Goal: Contribute content: Add original content to the website for others to see

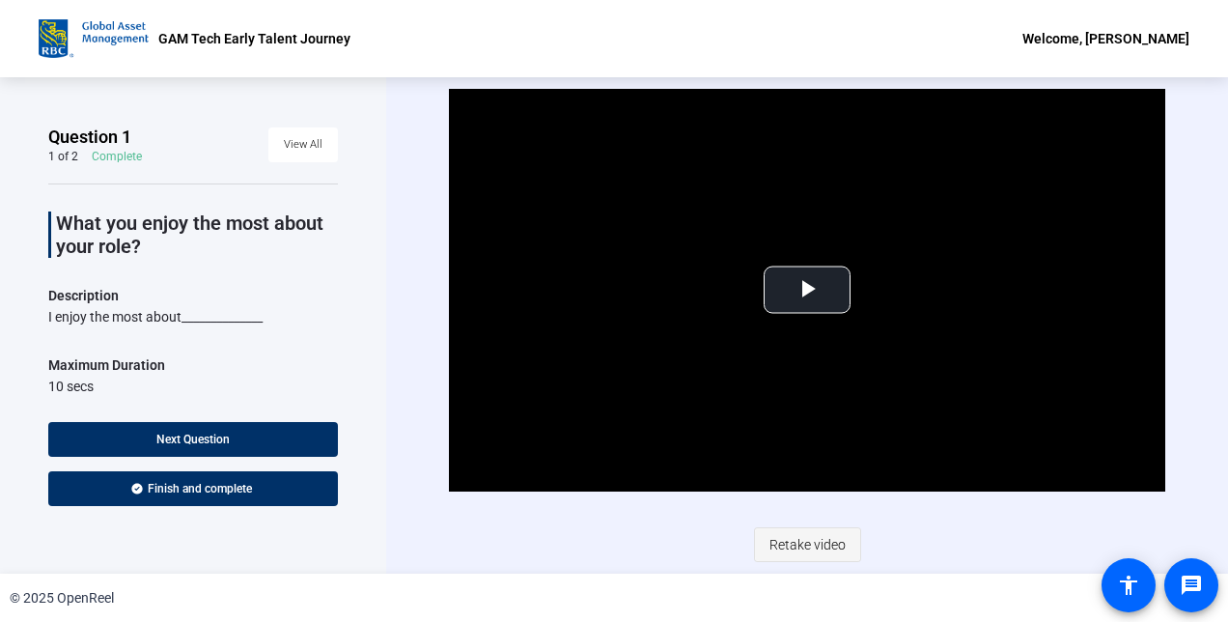
click at [790, 544] on span "Retake video" at bounding box center [807, 544] width 76 height 37
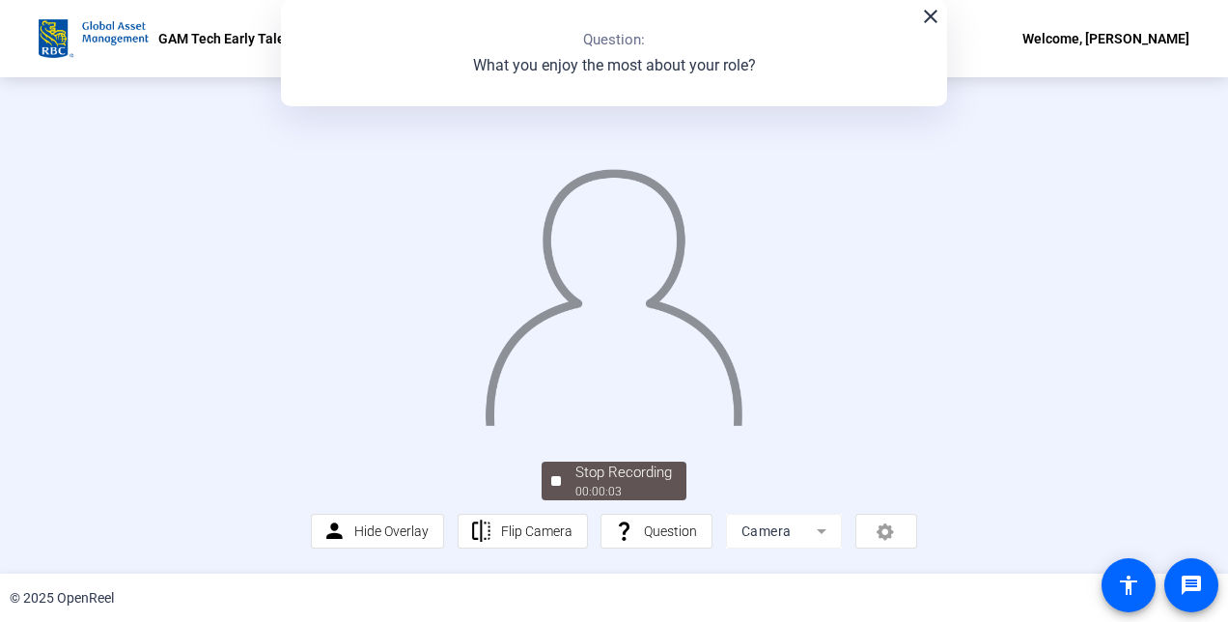
scroll to position [48, 0]
click at [744, 343] on img at bounding box center [614, 289] width 262 height 272
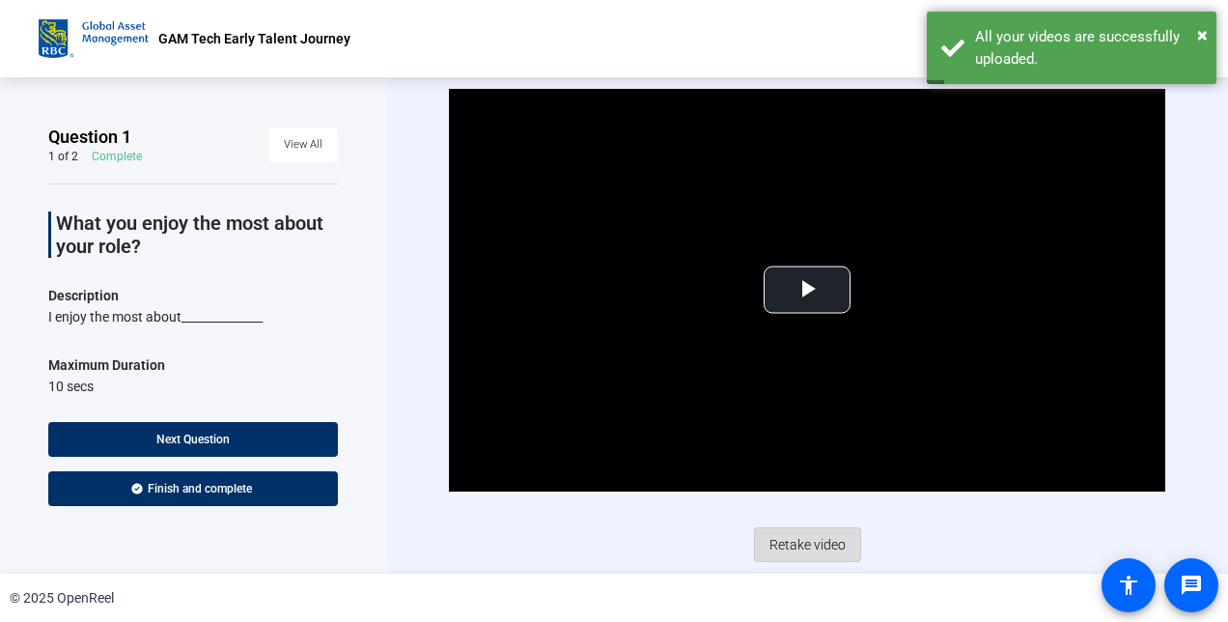
click at [786, 534] on span "Retake video" at bounding box center [807, 544] width 76 height 37
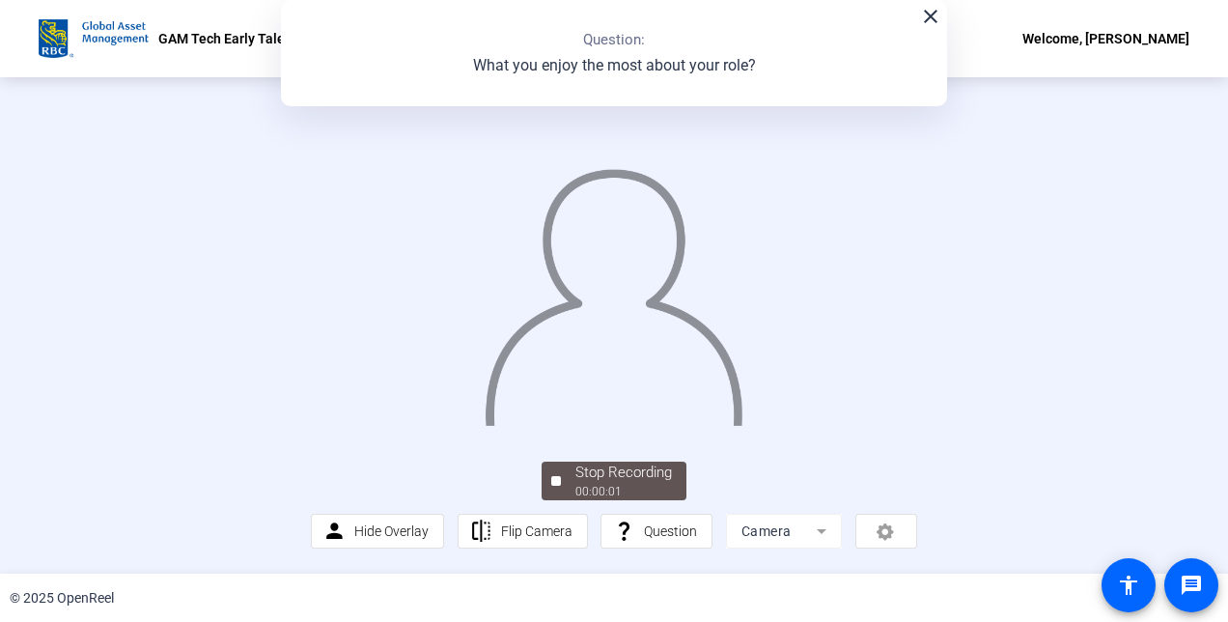
click at [925, 19] on mat-icon "close" at bounding box center [930, 16] width 23 height 23
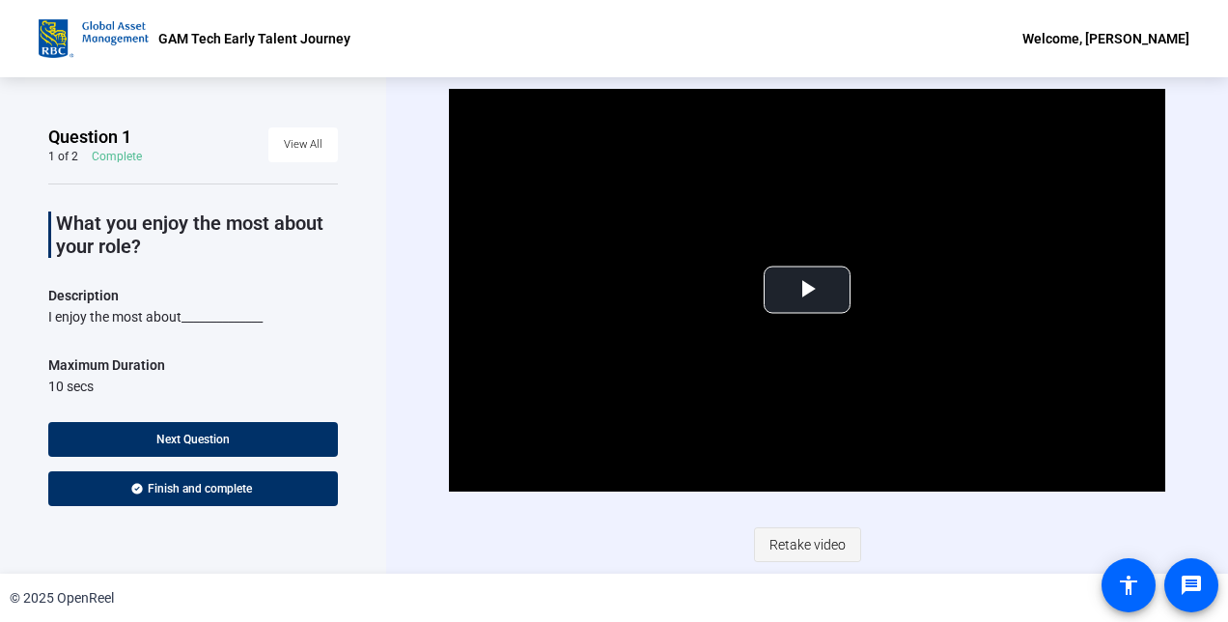
click at [796, 544] on span "Retake video" at bounding box center [807, 544] width 76 height 37
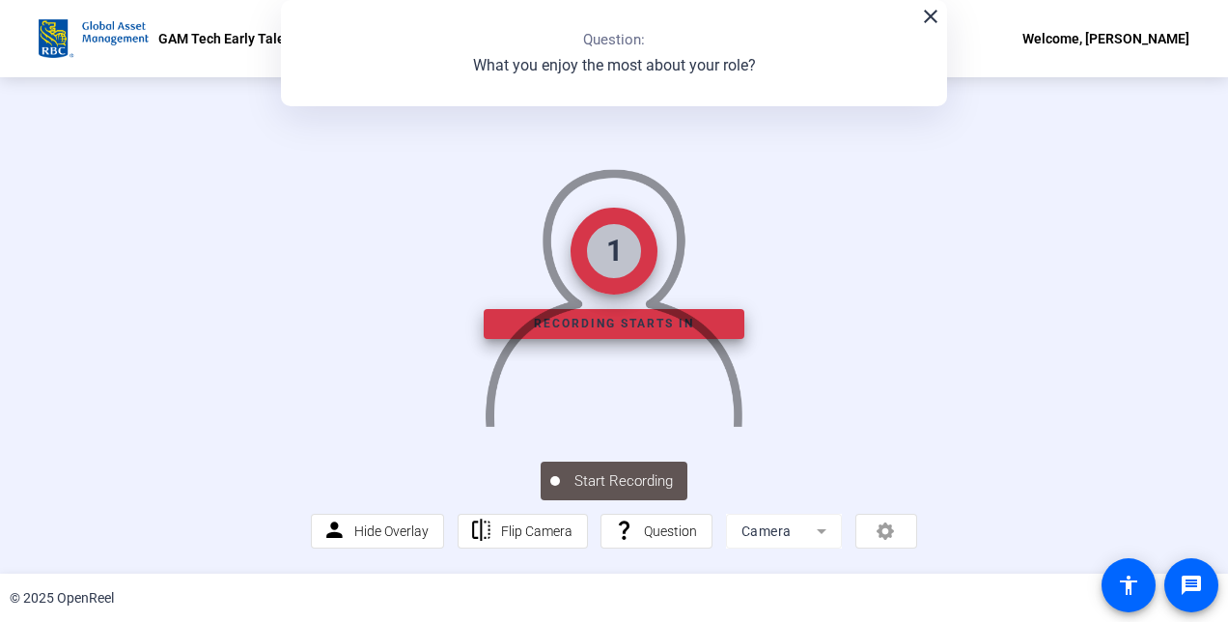
click at [924, 19] on mat-icon "close" at bounding box center [930, 16] width 23 height 23
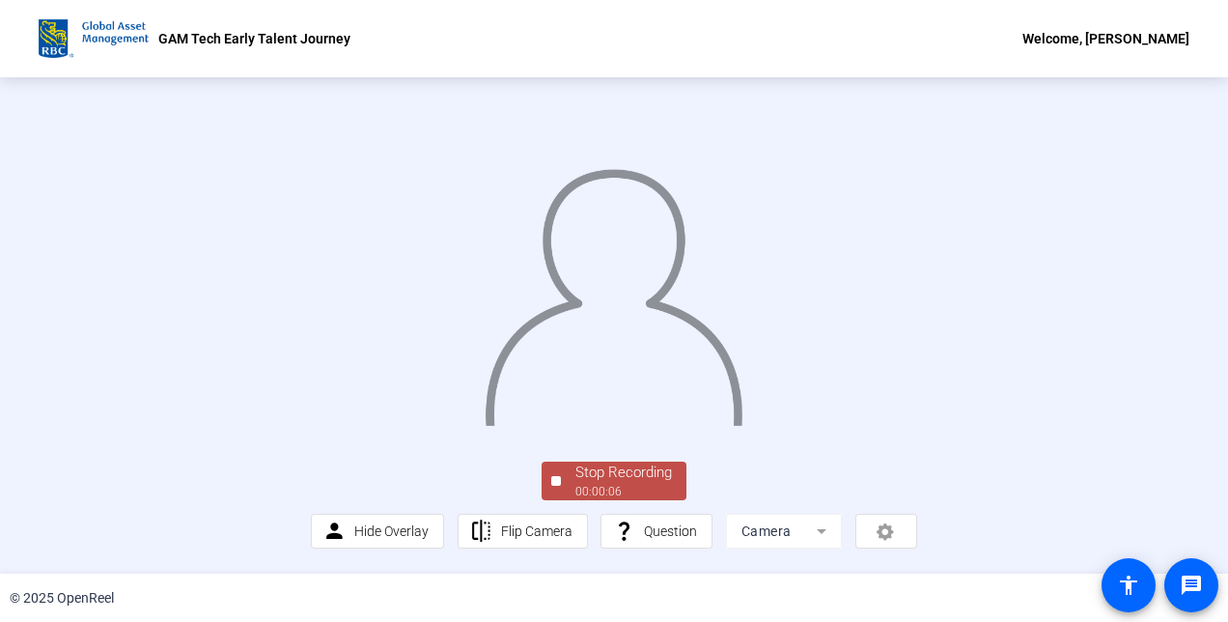
scroll to position [107, 0]
click at [595, 483] on div "Stop Recording" at bounding box center [623, 472] width 97 height 22
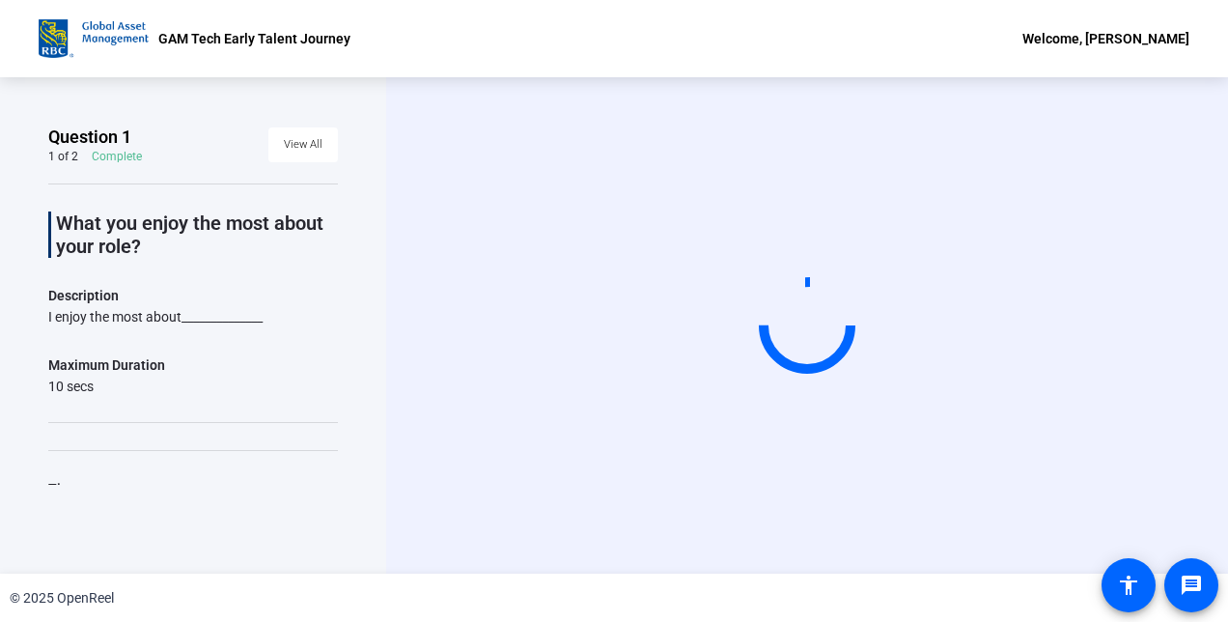
scroll to position [0, 0]
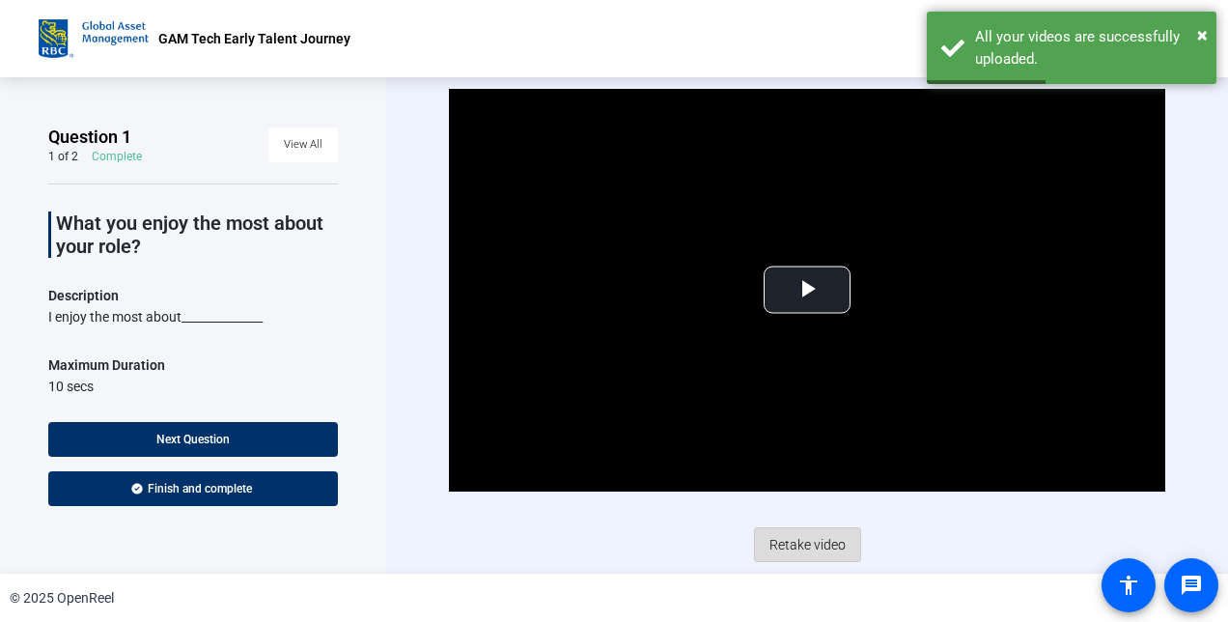
click at [766, 544] on span at bounding box center [807, 544] width 105 height 46
click at [778, 542] on span "Retake video" at bounding box center [807, 544] width 76 height 37
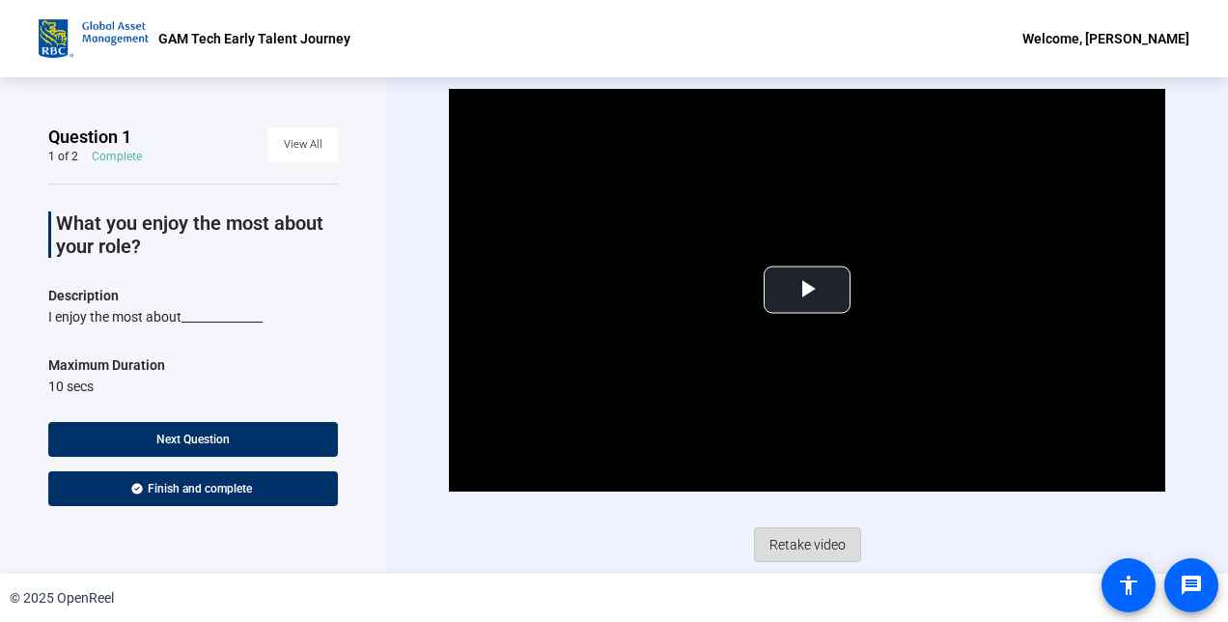
click at [811, 546] on span "Retake video" at bounding box center [807, 544] width 76 height 37
click at [807, 290] on span "Video Player" at bounding box center [807, 290] width 0 height 0
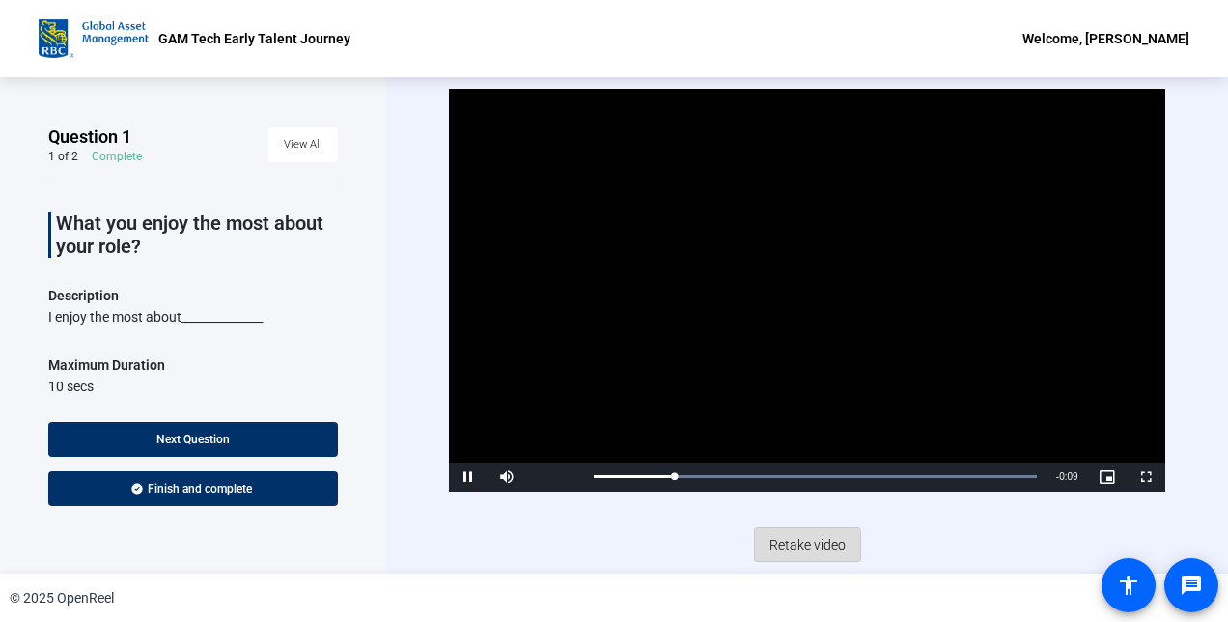
click at [807, 546] on span "Retake video" at bounding box center [807, 544] width 76 height 37
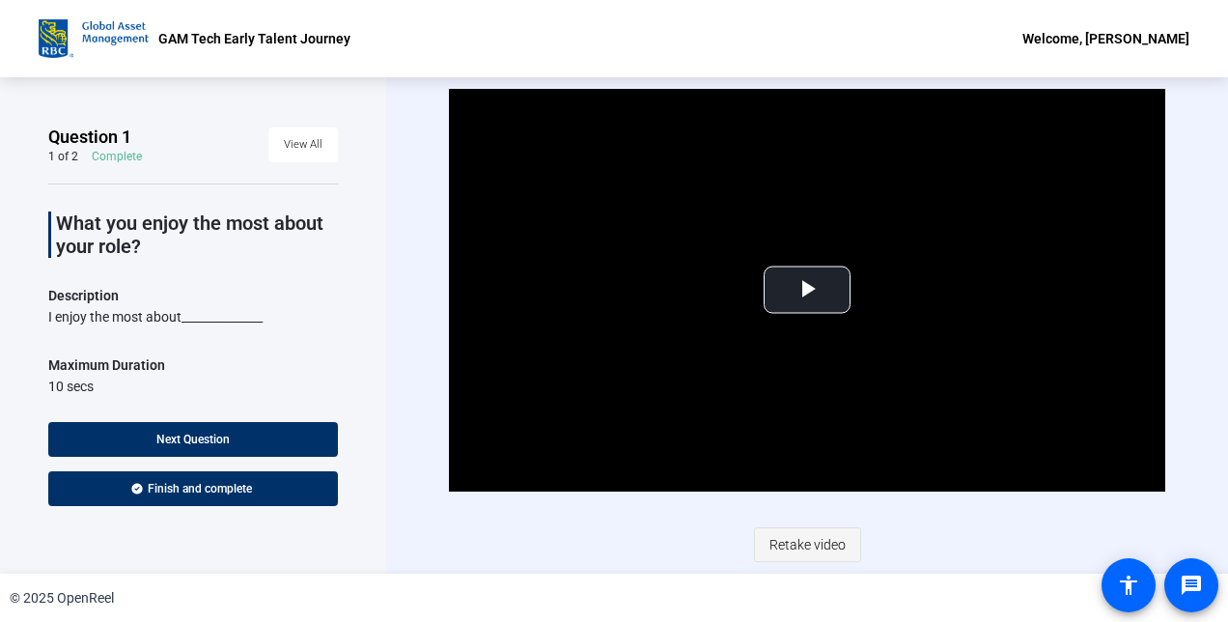
click at [811, 528] on span "Retake video" at bounding box center [807, 544] width 76 height 37
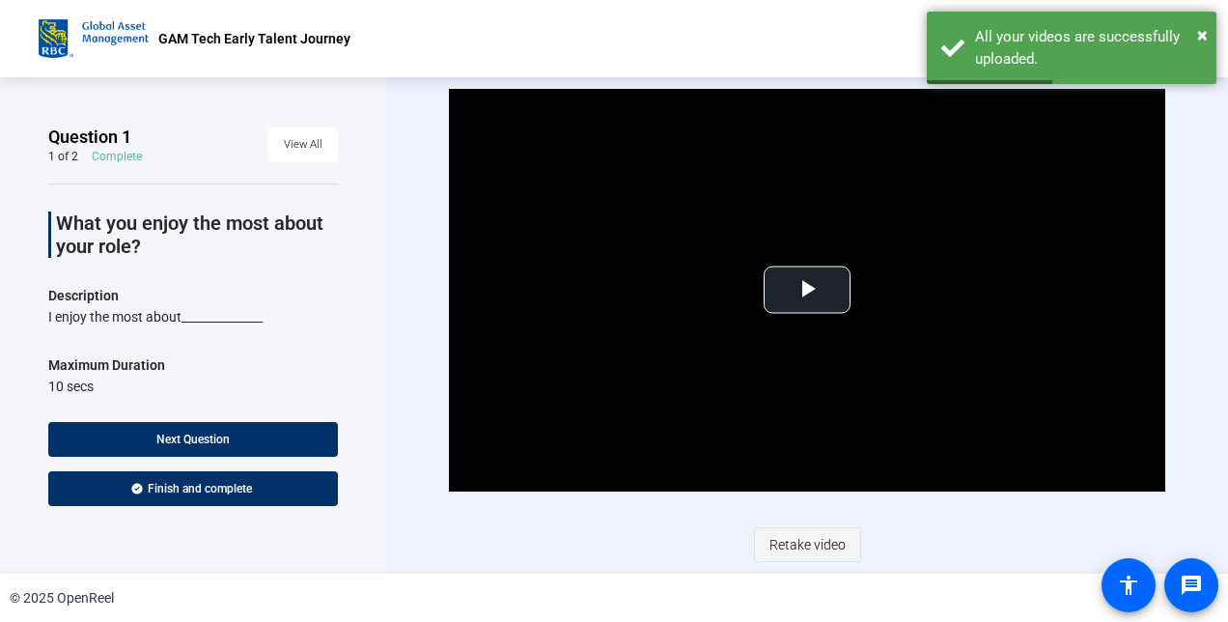
click at [788, 541] on span "Retake video" at bounding box center [807, 544] width 76 height 37
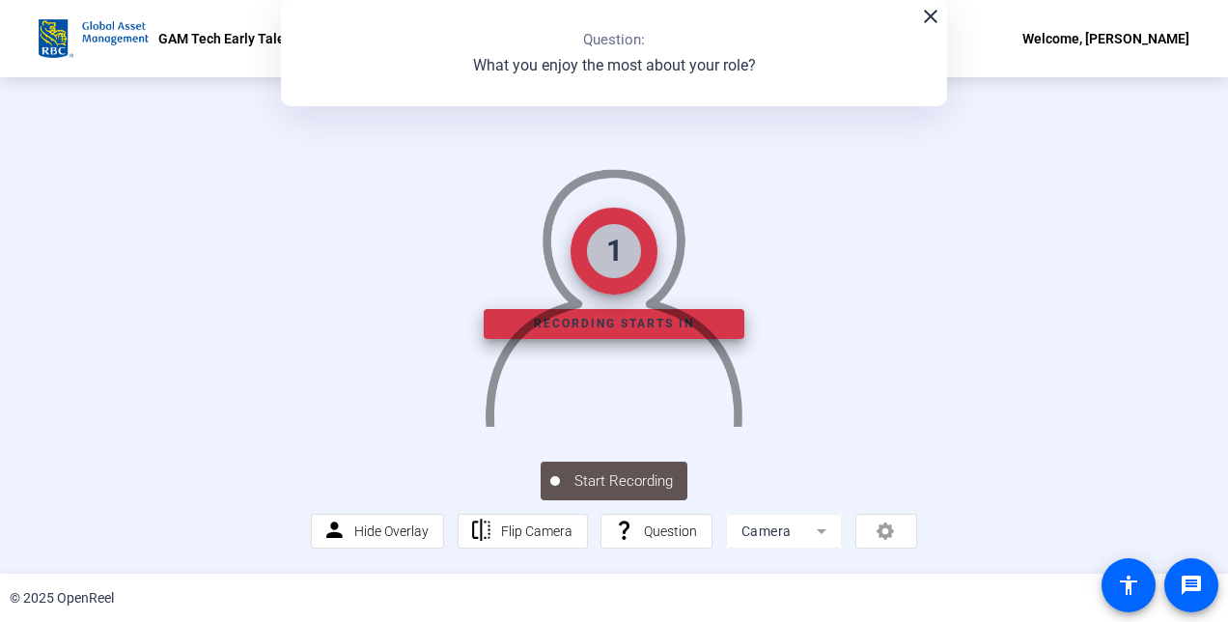
click at [744, 407] on img at bounding box center [614, 289] width 262 height 272
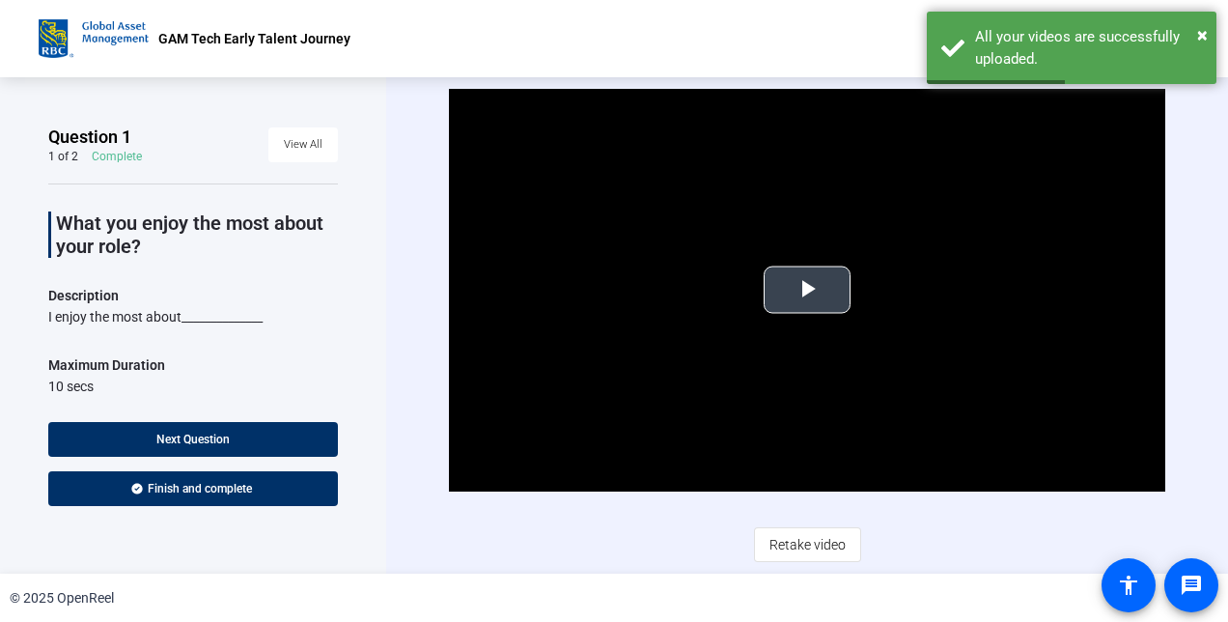
click at [807, 290] on span "Video Player" at bounding box center [807, 290] width 0 height 0
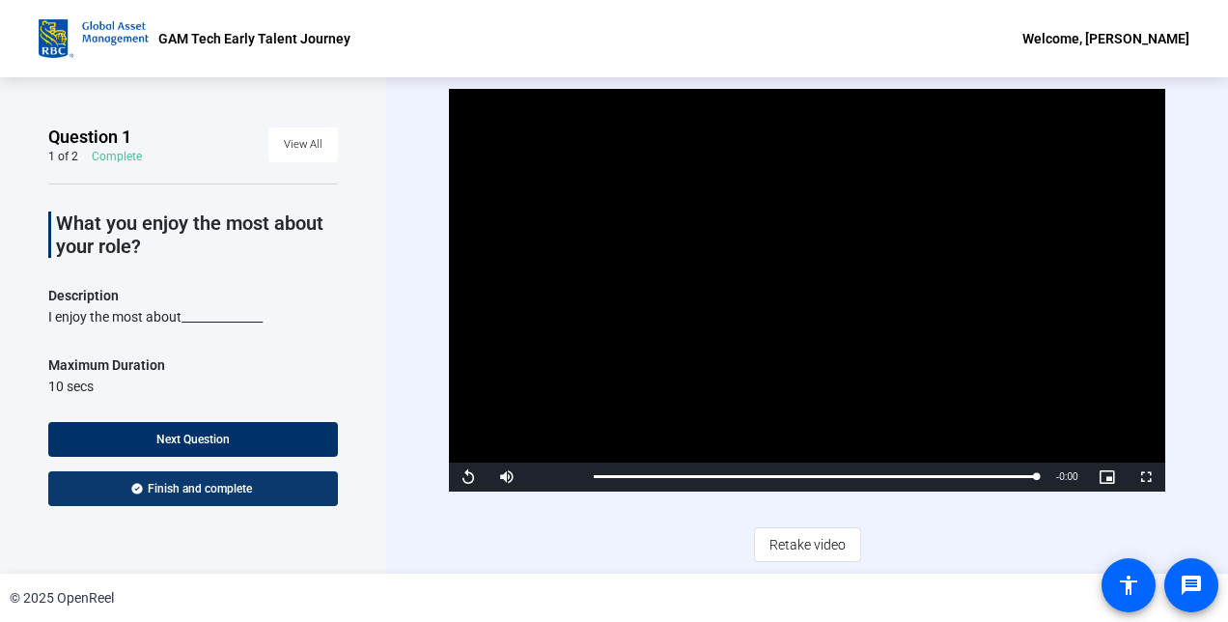
click at [268, 493] on span at bounding box center [193, 488] width 290 height 46
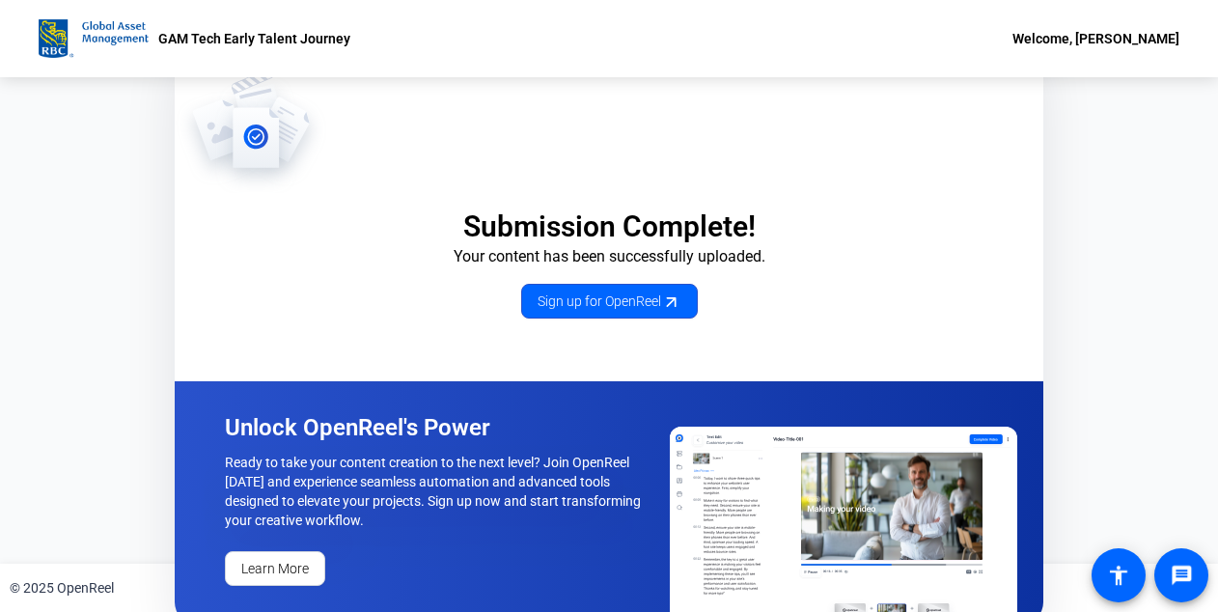
scroll to position [16, 0]
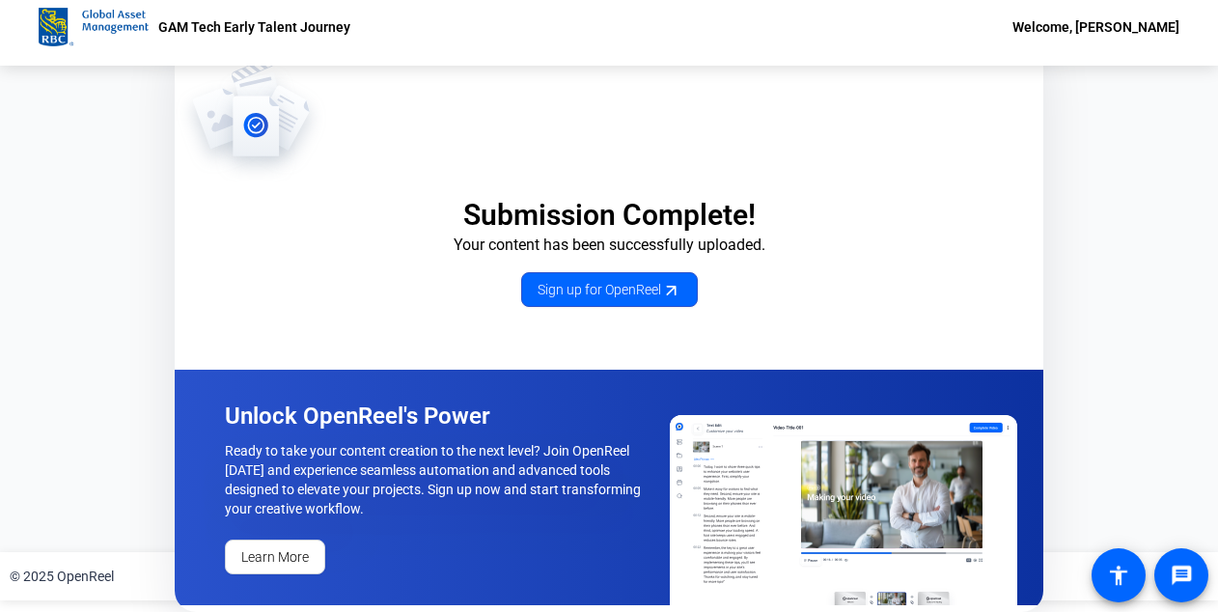
click at [1113, 219] on div "Submission Complete! Your content has been successfully uploaded. Sign up for O…" at bounding box center [609, 309] width 1218 height 486
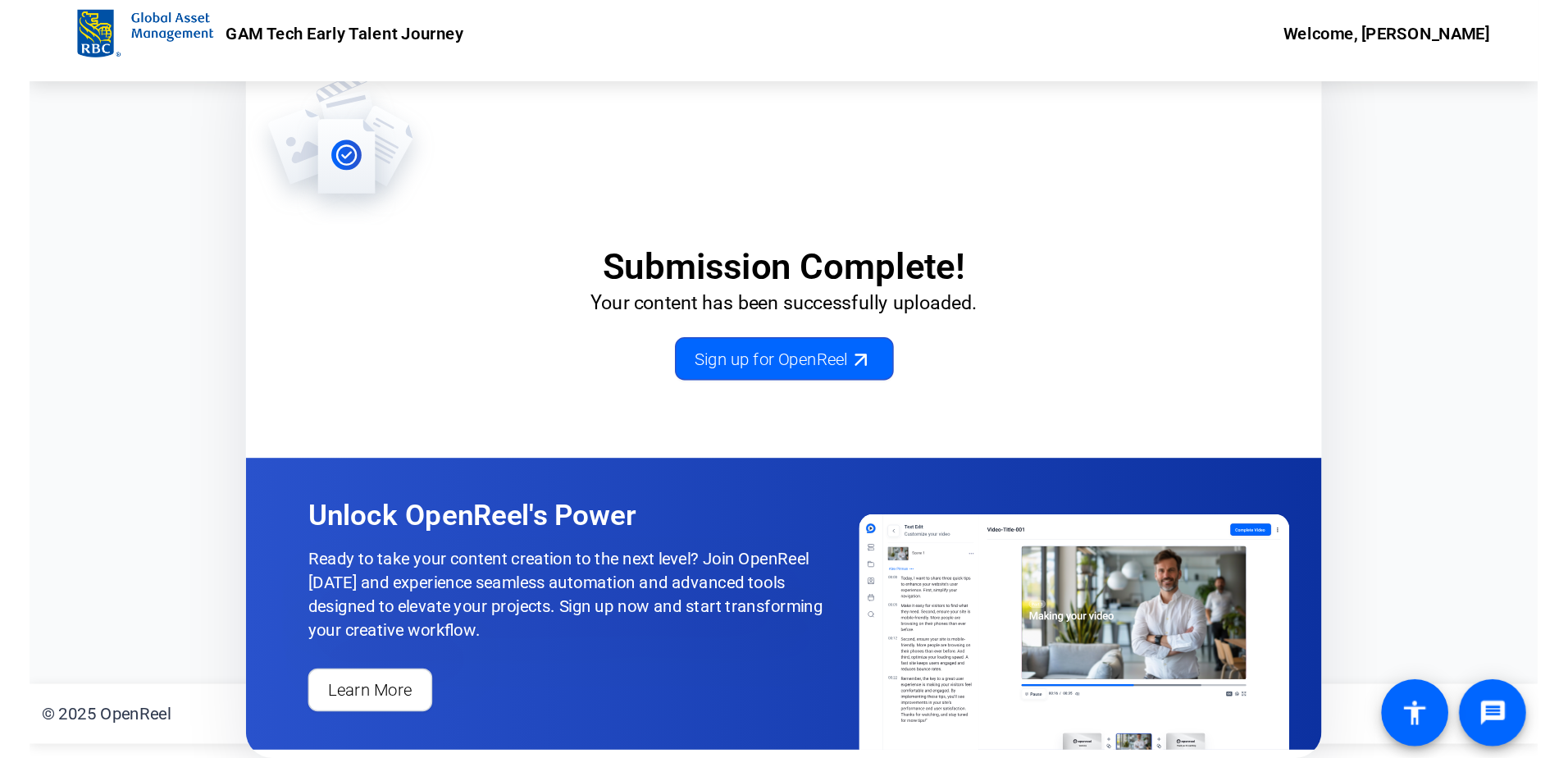
scroll to position [0, 0]
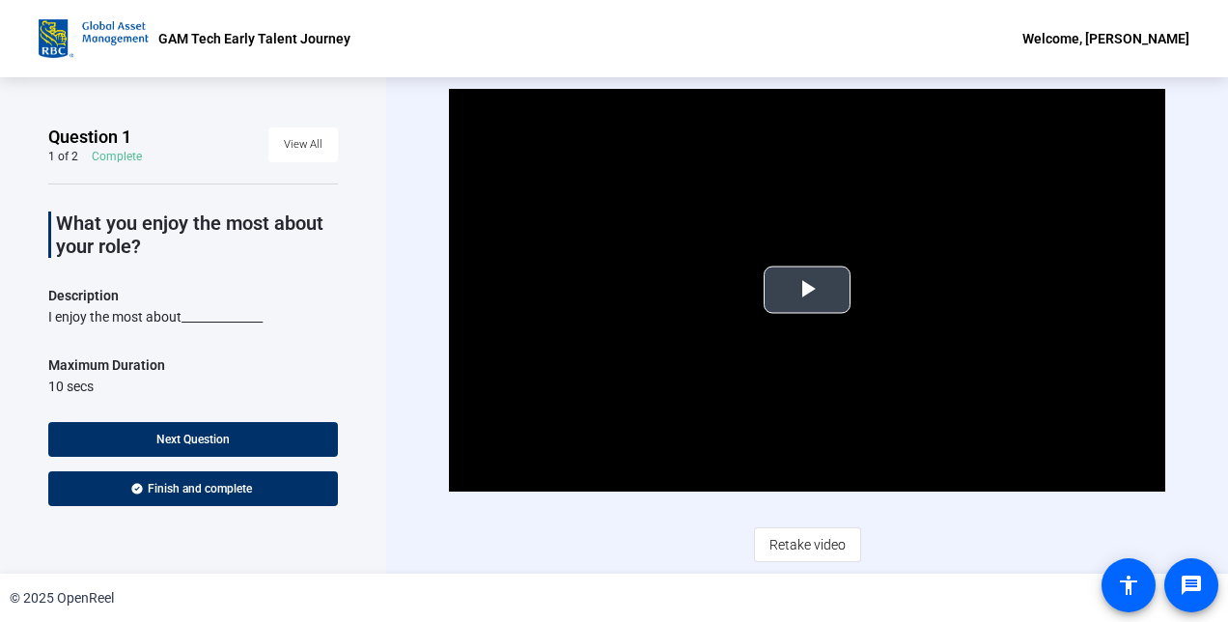
click at [807, 290] on span "Video Player" at bounding box center [807, 290] width 0 height 0
